Goal: Information Seeking & Learning: Compare options

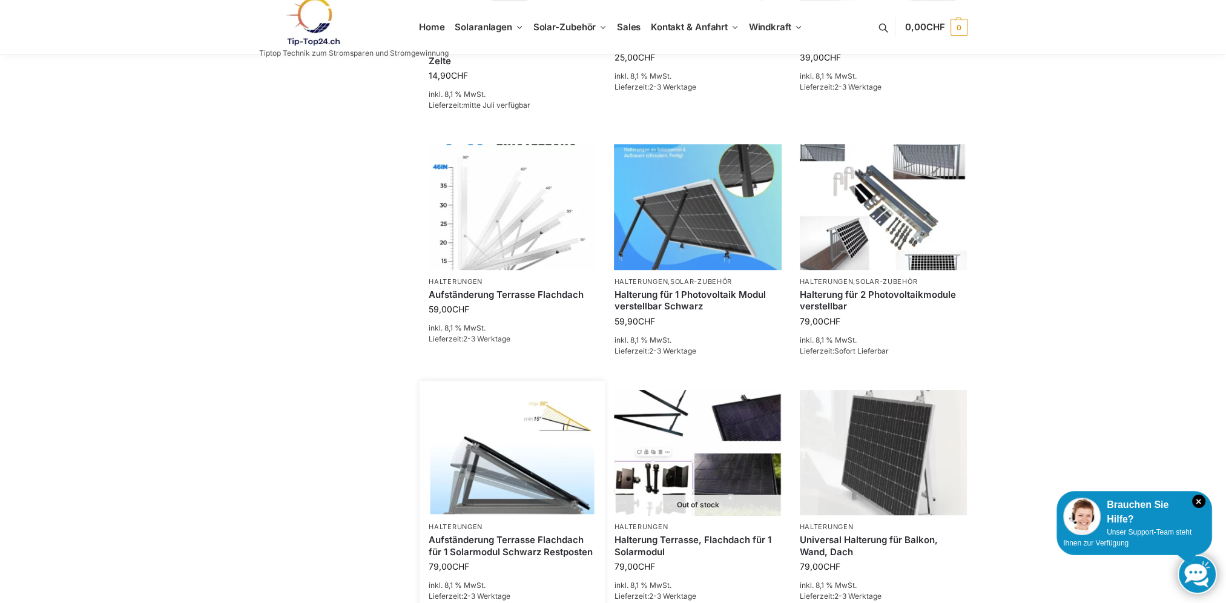
scroll to position [787, 0]
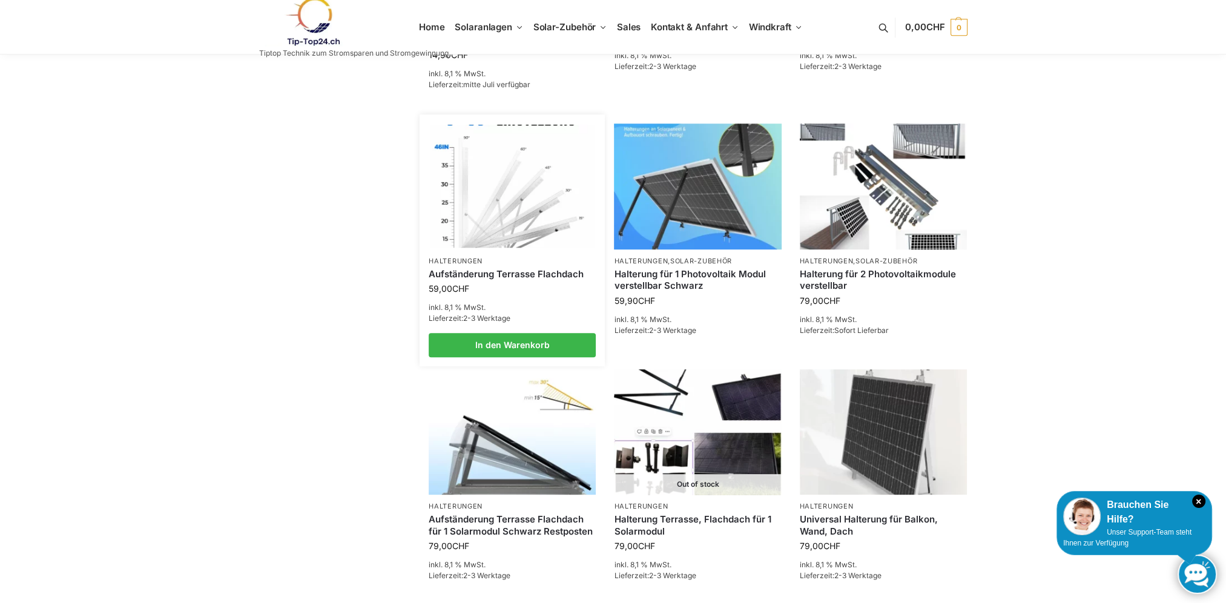
click at [552, 219] on img at bounding box center [512, 186] width 164 height 123
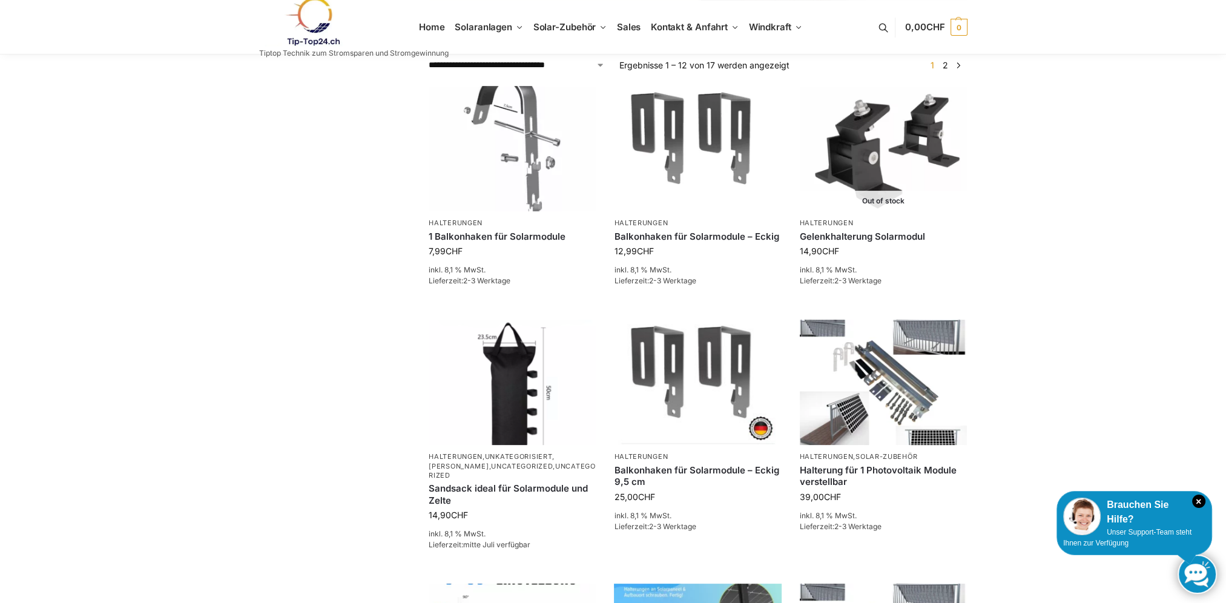
scroll to position [424, 0]
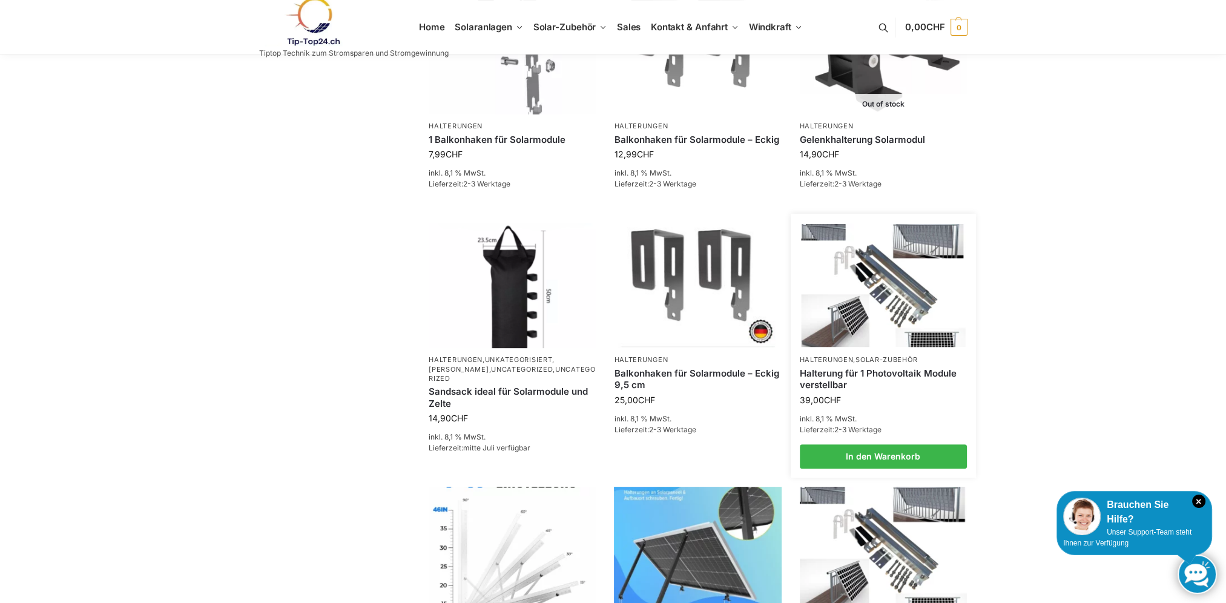
click at [895, 283] on img at bounding box center [883, 285] width 164 height 123
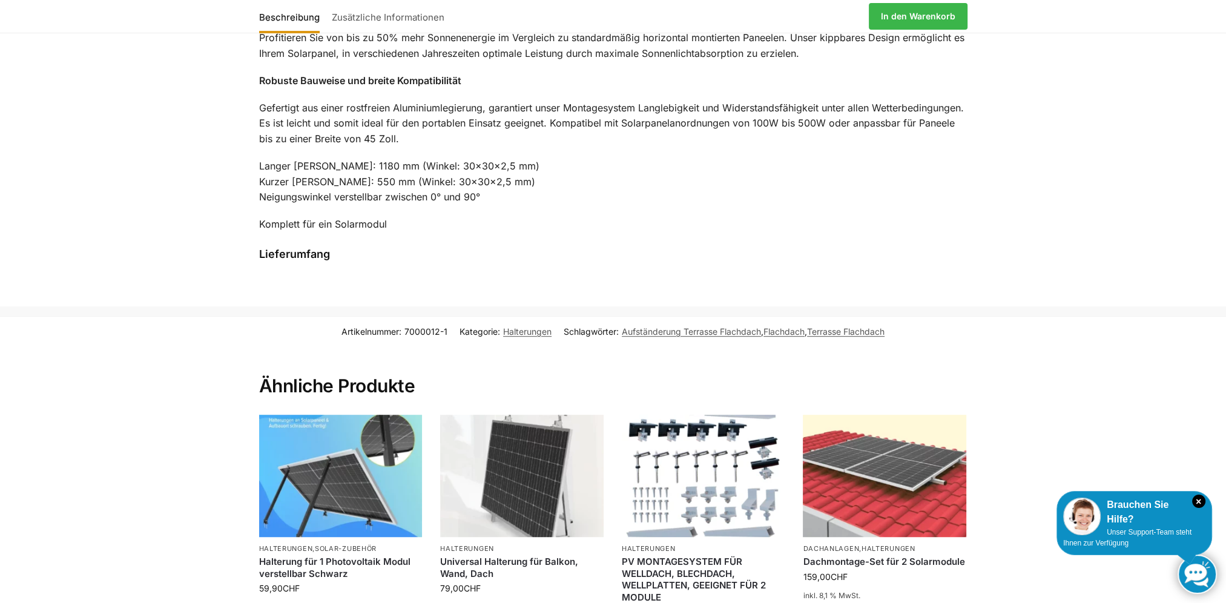
scroll to position [1029, 0]
